Goal: Information Seeking & Learning: Learn about a topic

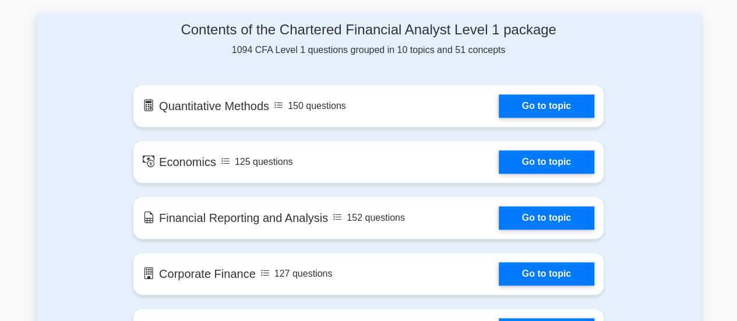
scroll to position [621, 0]
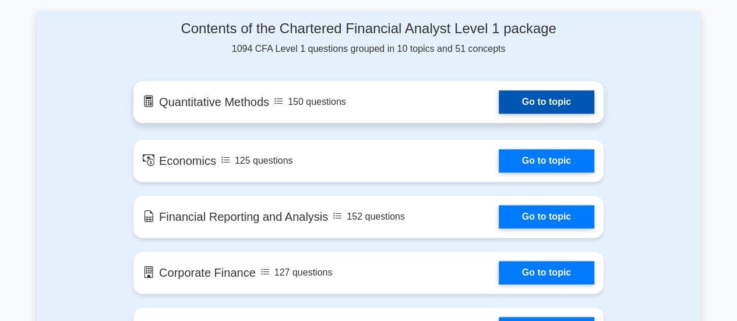
click at [499, 101] on link "Go to topic" at bounding box center [547, 101] width 96 height 23
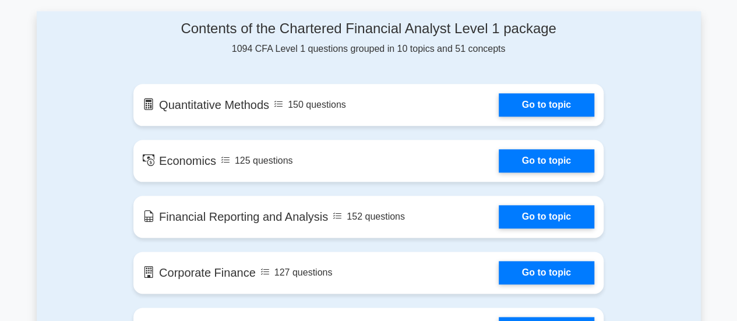
scroll to position [725, 0]
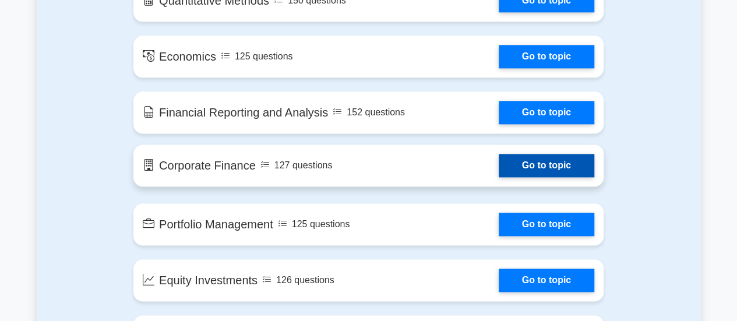
click at [499, 171] on link "Go to topic" at bounding box center [547, 165] width 96 height 23
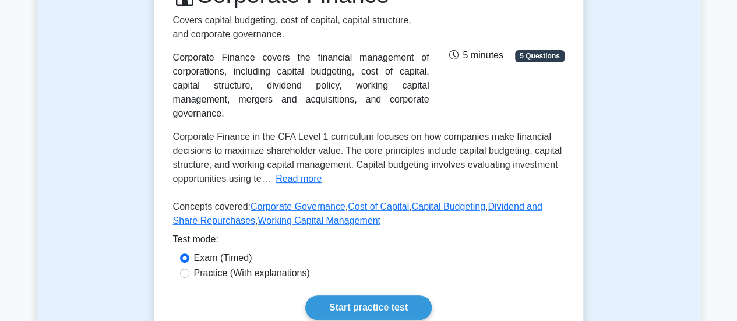
scroll to position [189, 0]
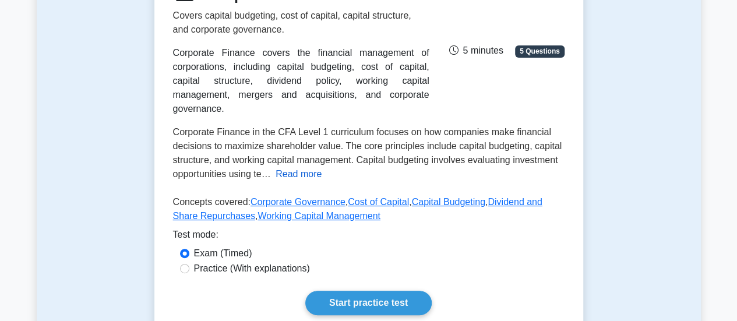
click at [287, 167] on button "Read more" at bounding box center [299, 174] width 46 height 14
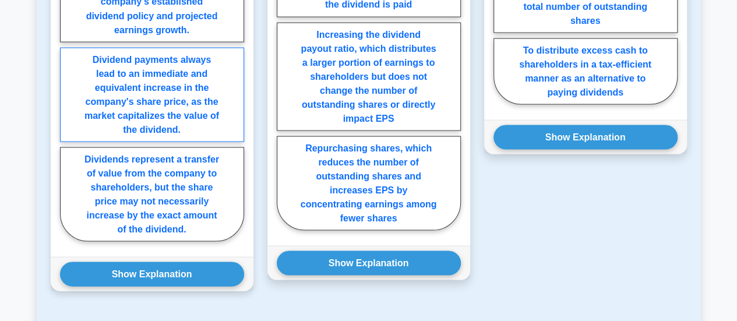
scroll to position [1098, 0]
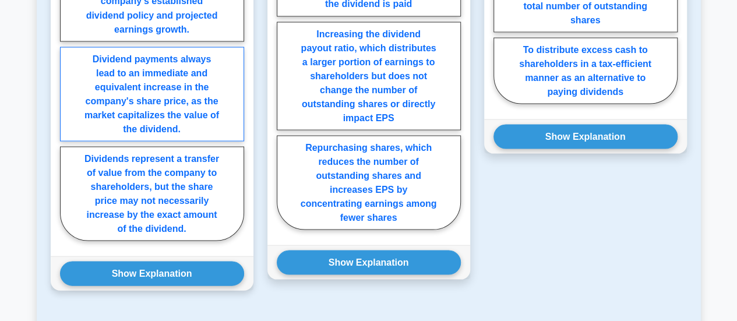
click at [100, 170] on label "Dividends represent a transfer of value from the company to shareholders, but t…" at bounding box center [152, 193] width 184 height 94
click at [68, 87] on input "Dividends represent a transfer of value from the company to shareholders, but t…" at bounding box center [64, 83] width 8 height 8
radio input "true"
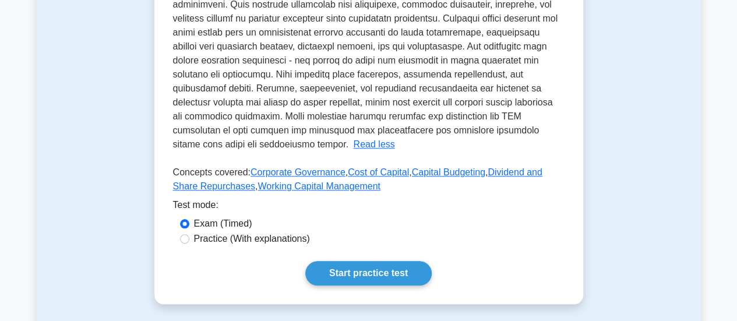
scroll to position [483, 0]
